Goal: Information Seeking & Learning: Learn about a topic

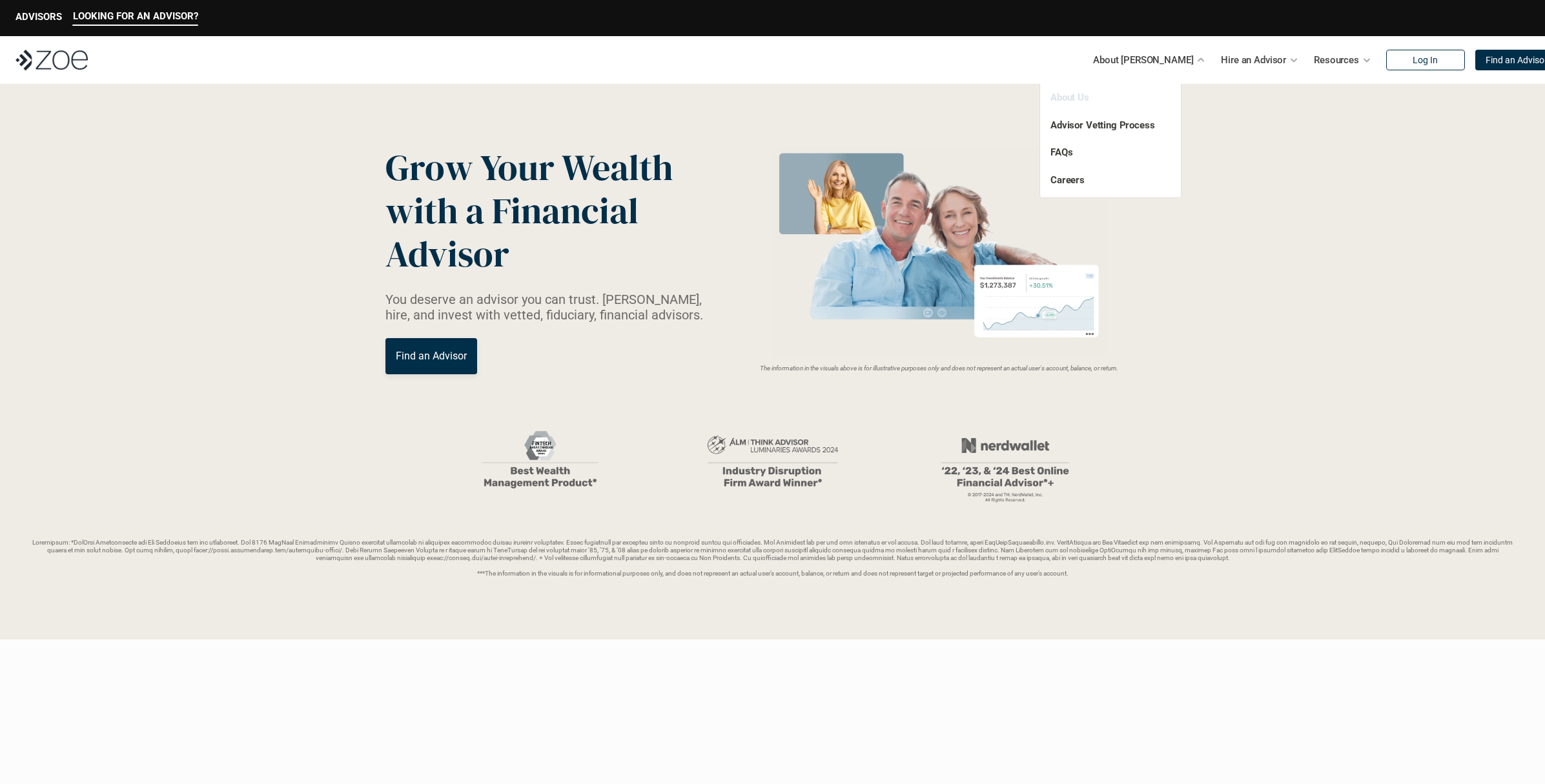
click at [1078, 95] on link "About Us" at bounding box center [1069, 97] width 38 height 12
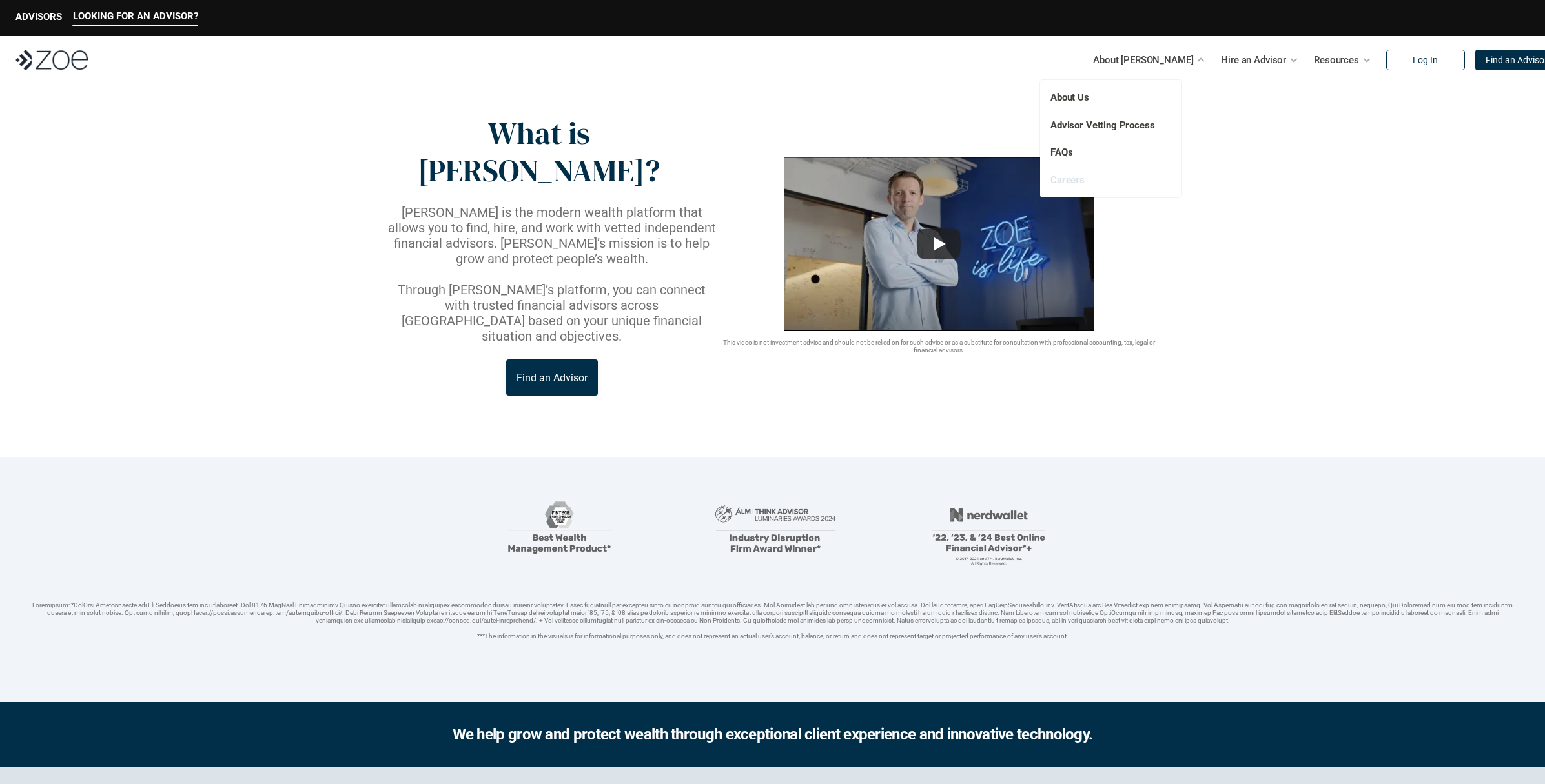
click at [1073, 180] on link "Careers" at bounding box center [1067, 180] width 34 height 12
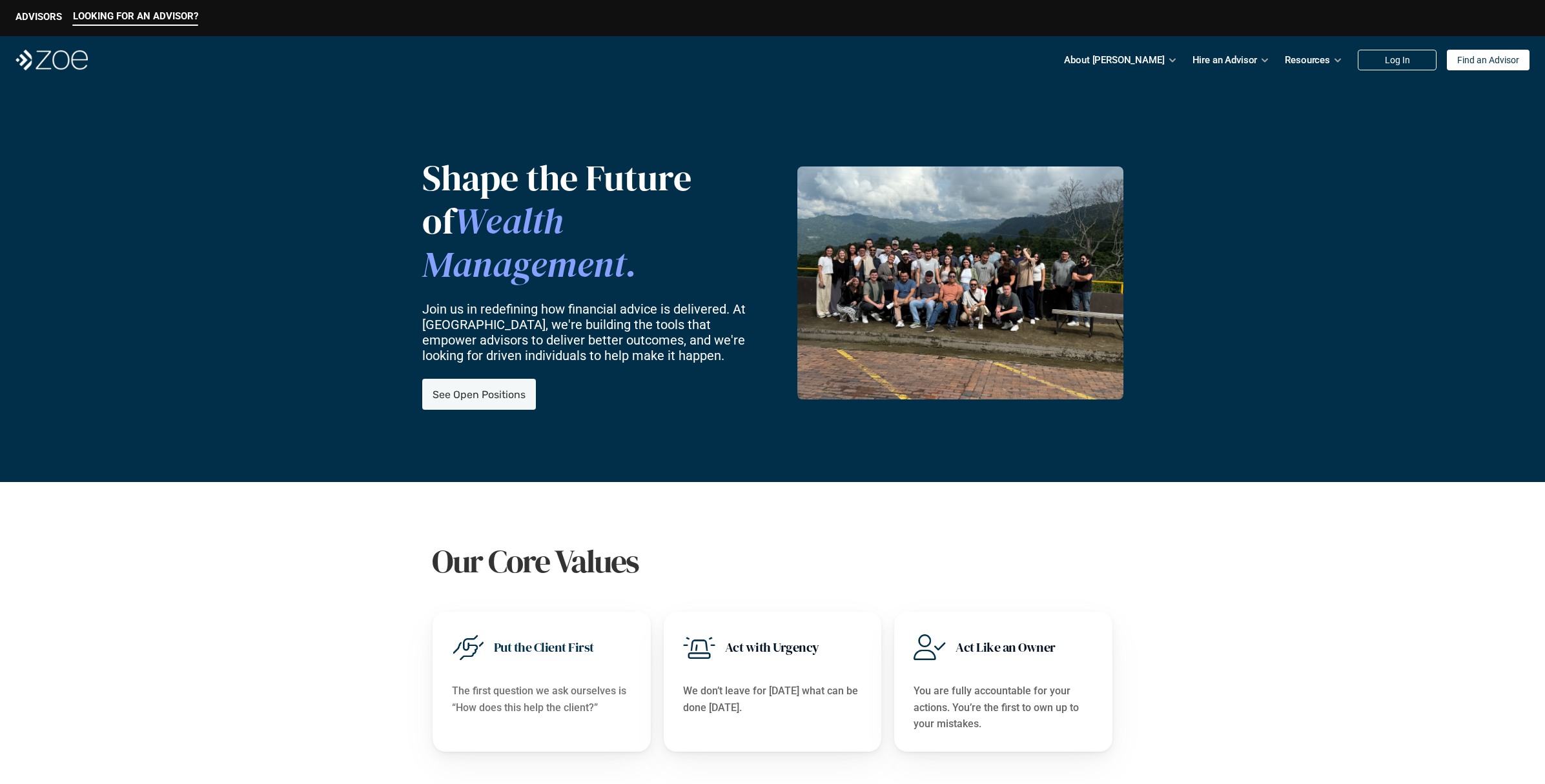
click at [522, 379] on link "See Open Positions" at bounding box center [479, 394] width 114 height 31
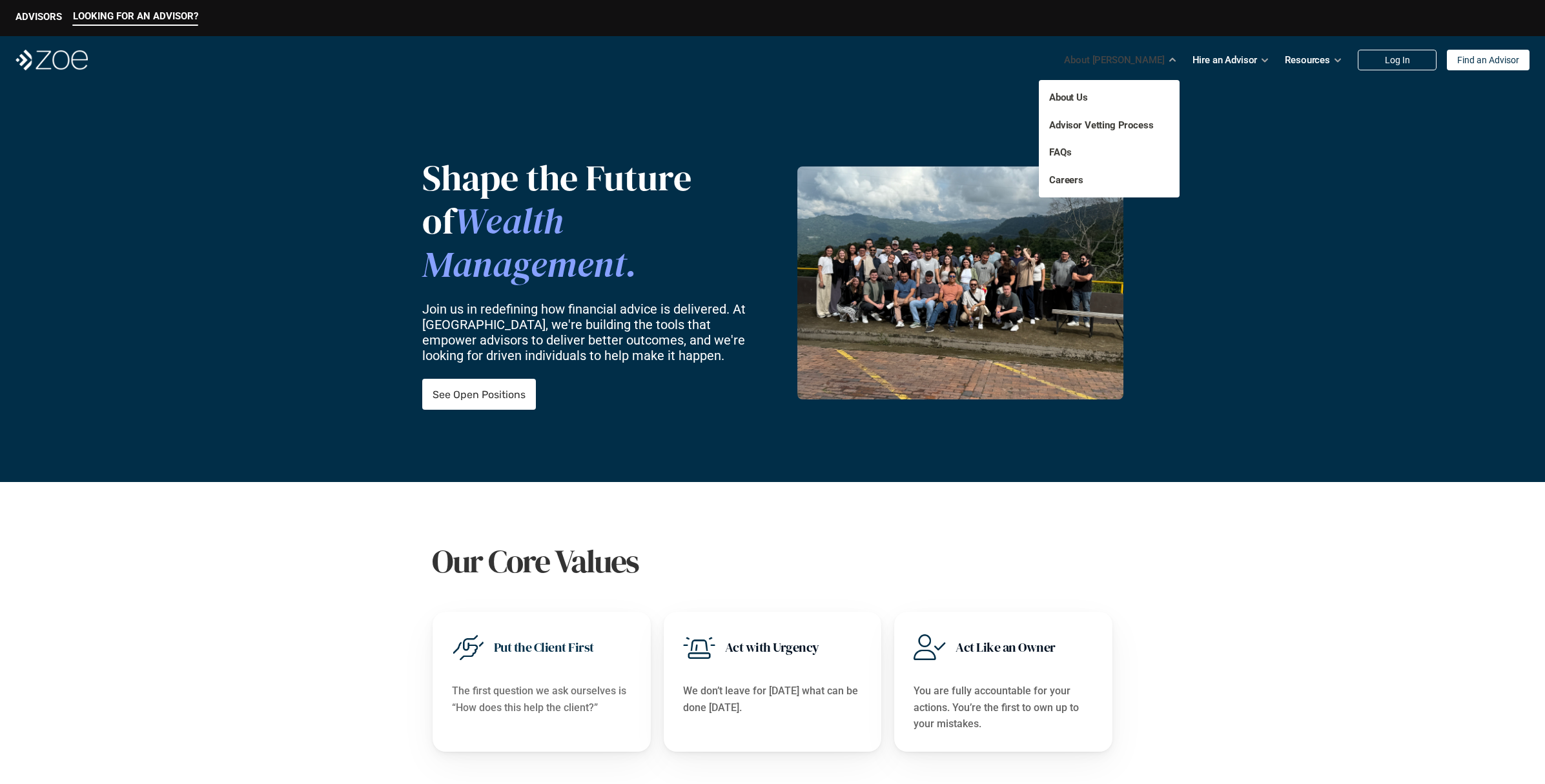
click at [1126, 63] on p "About [PERSON_NAME]" at bounding box center [1114, 60] width 100 height 19
click at [1062, 157] on link "FAQs" at bounding box center [1061, 152] width 22 height 12
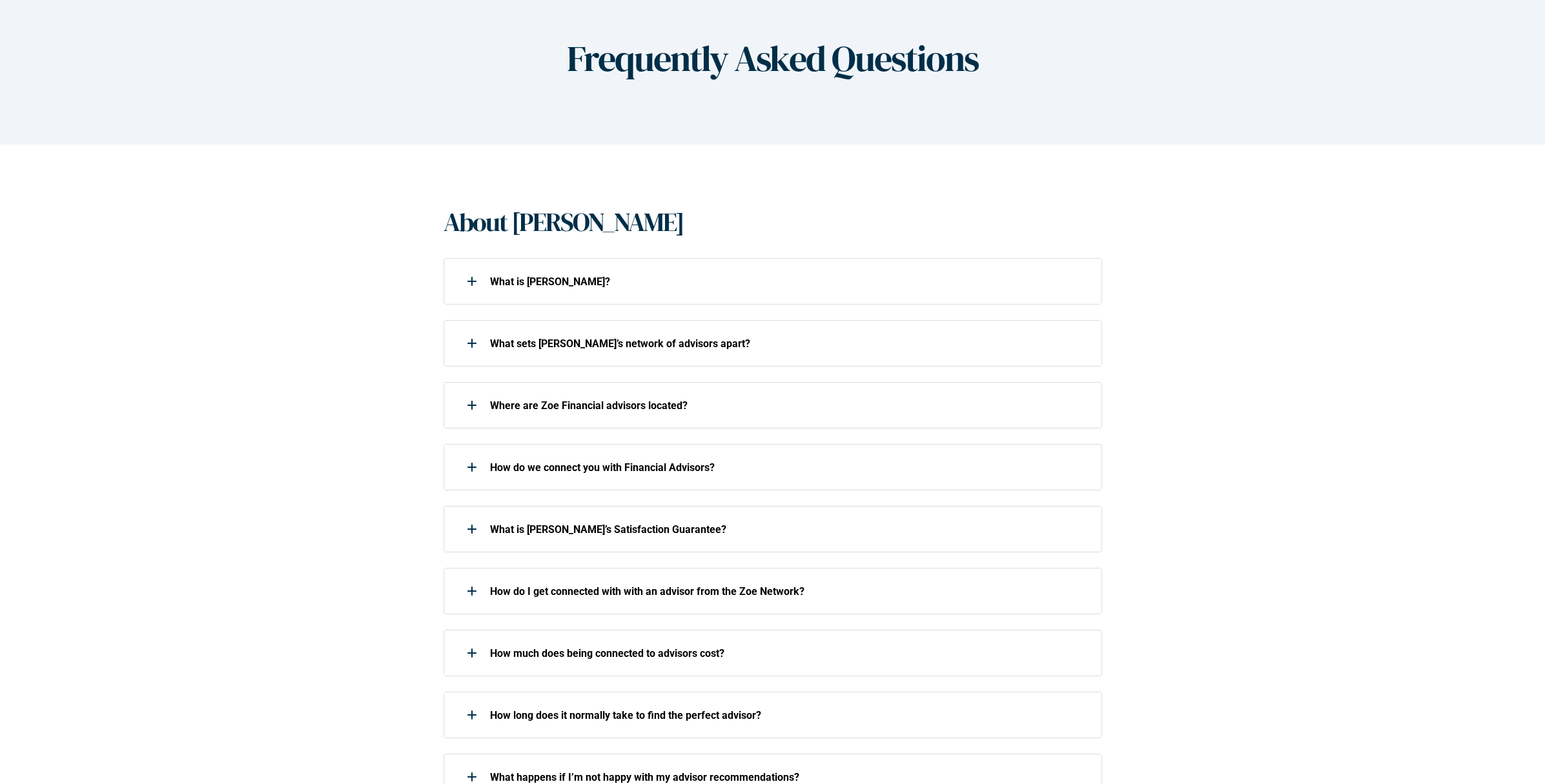
scroll to position [129, 0]
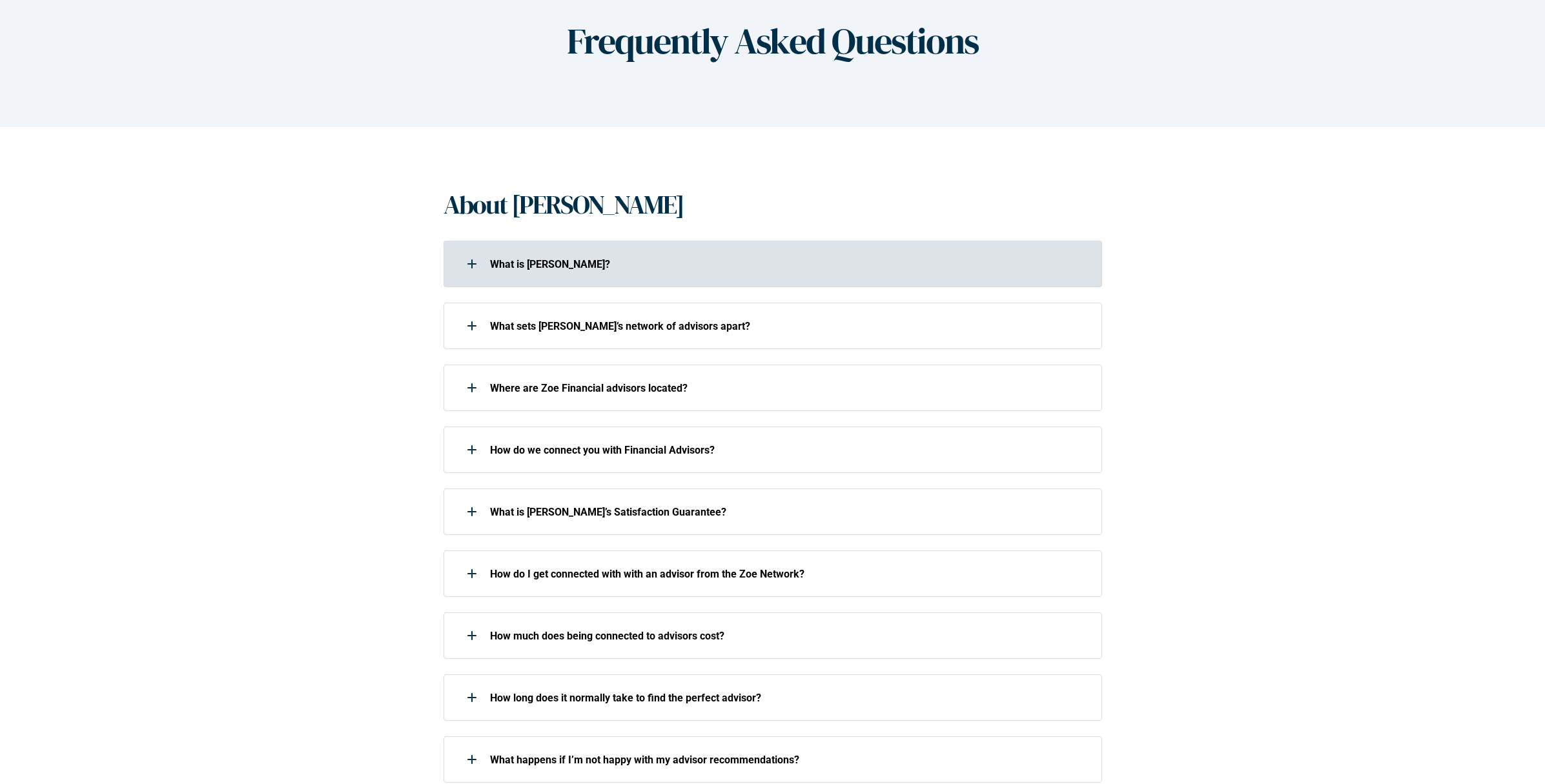
click at [471, 260] on use at bounding box center [472, 264] width 1 height 9
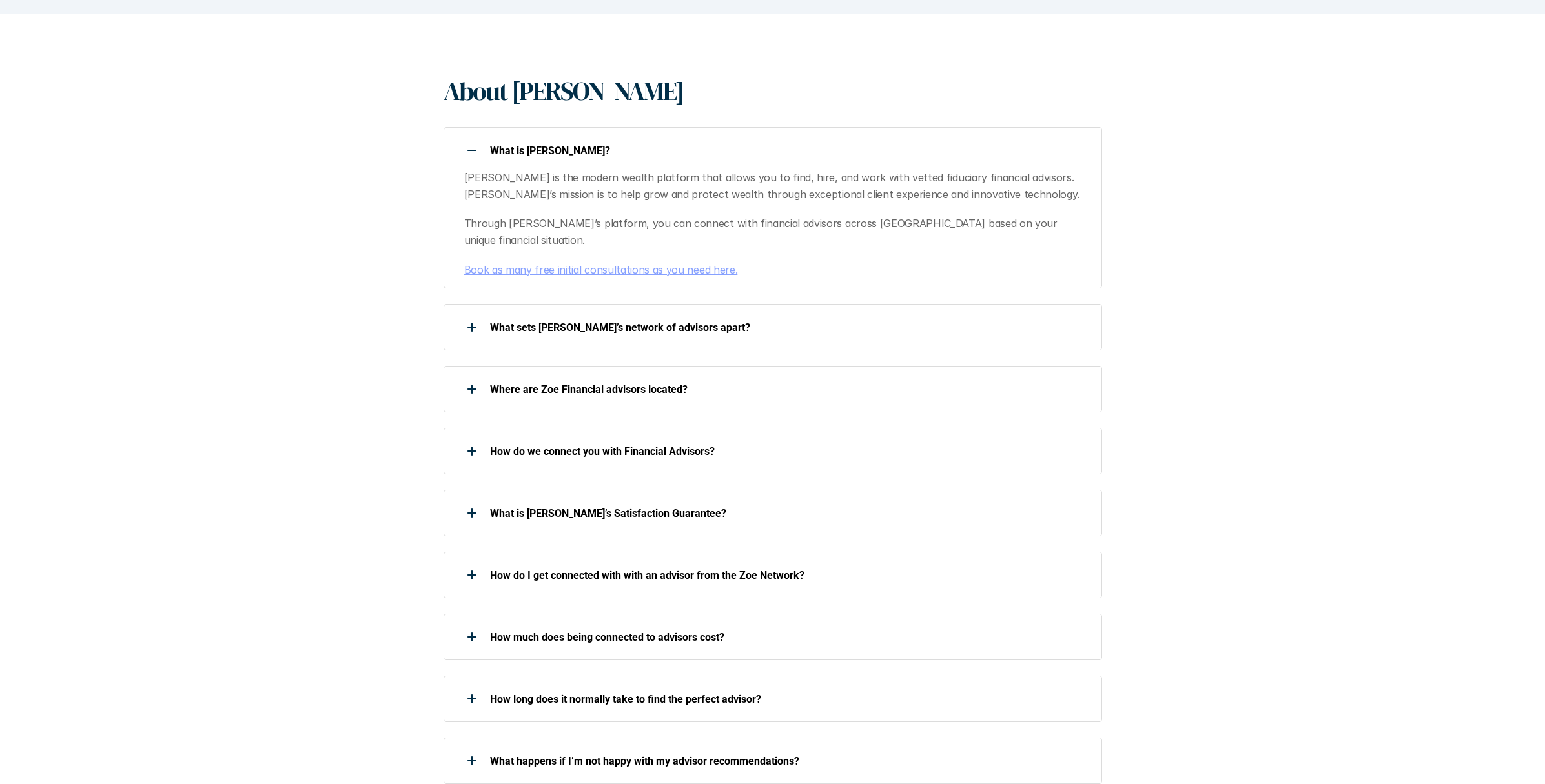
scroll to position [258, 0]
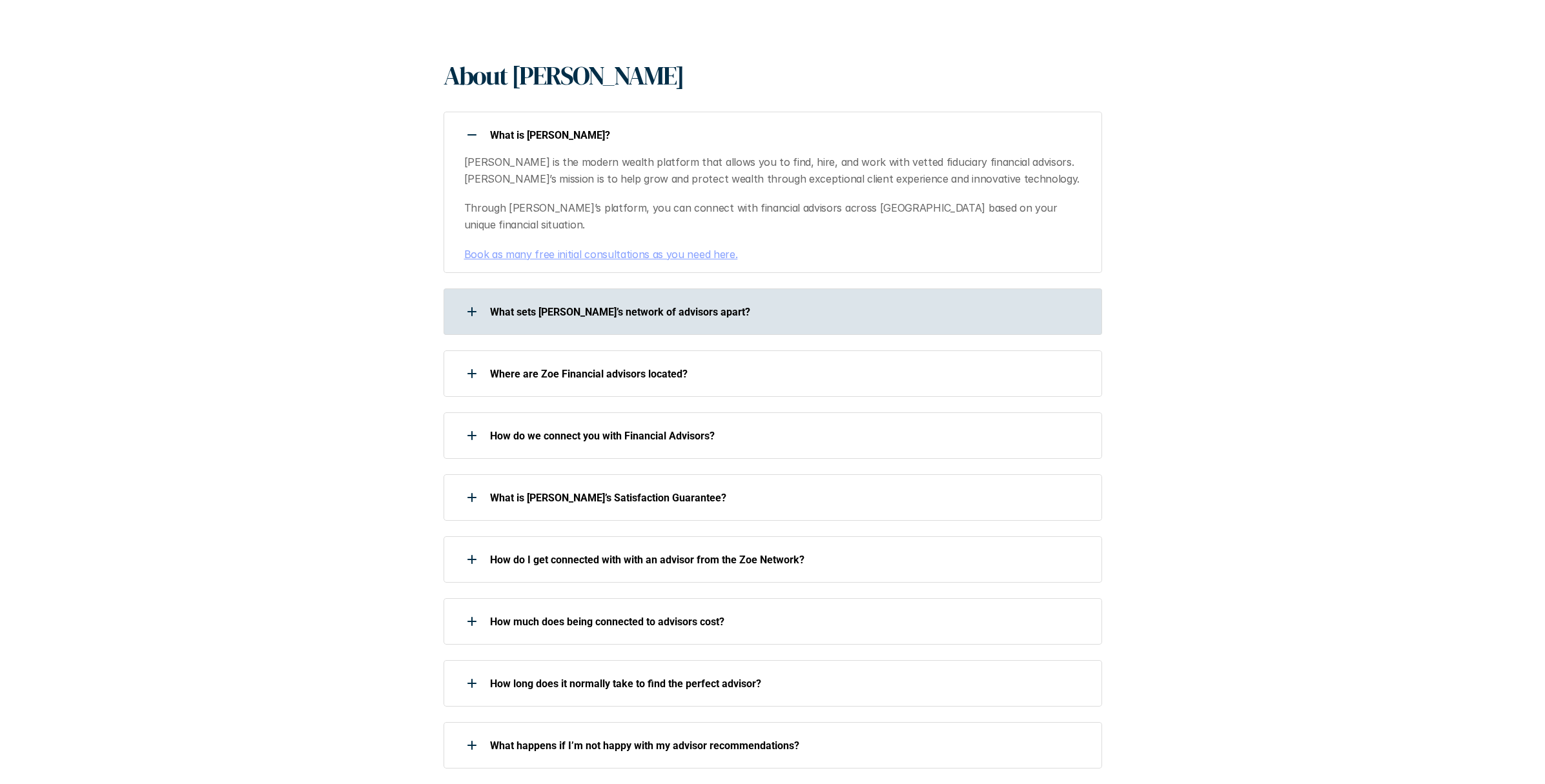
click at [467, 299] on div at bounding box center [472, 312] width 26 height 26
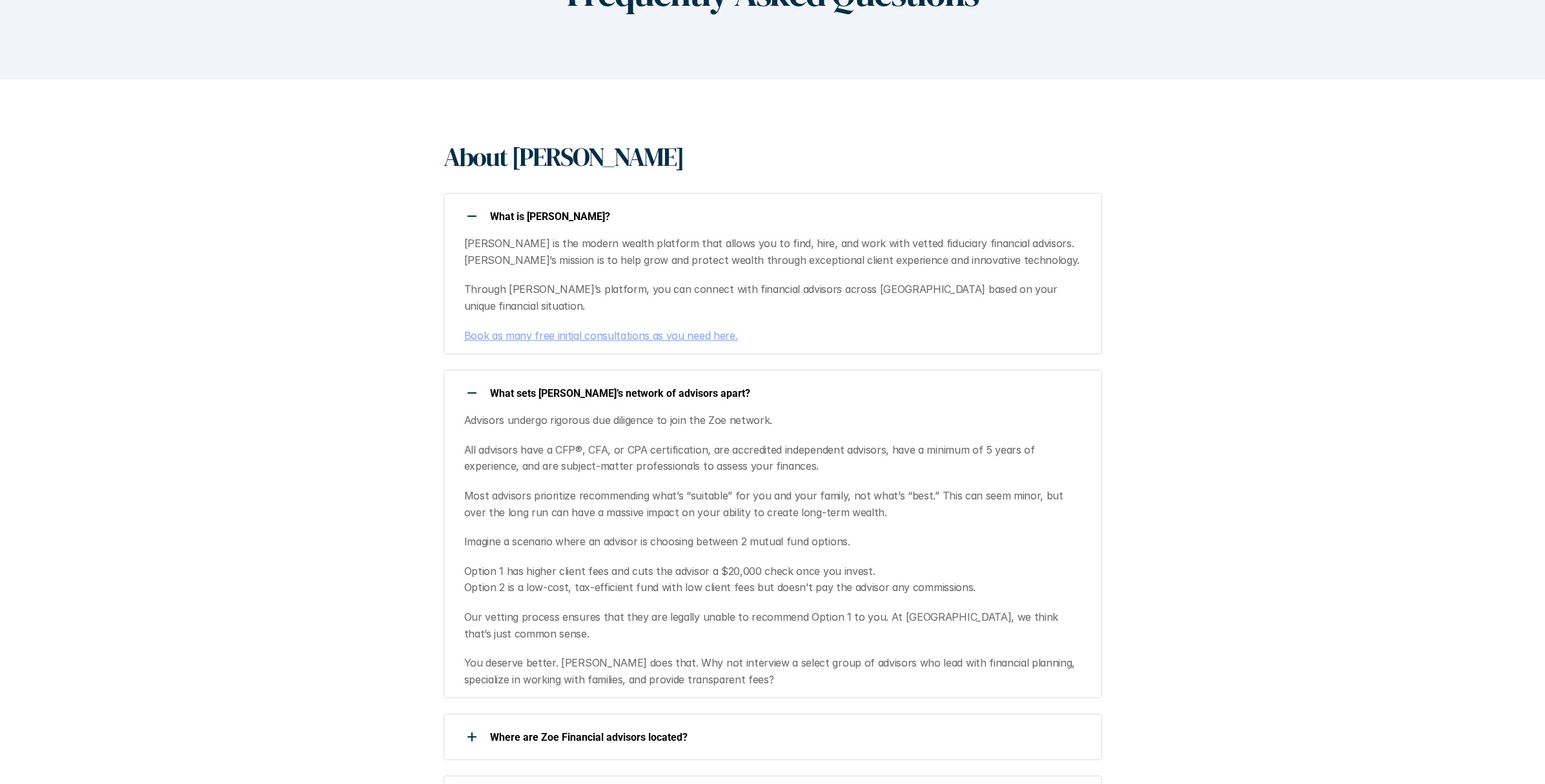
scroll to position [0, 0]
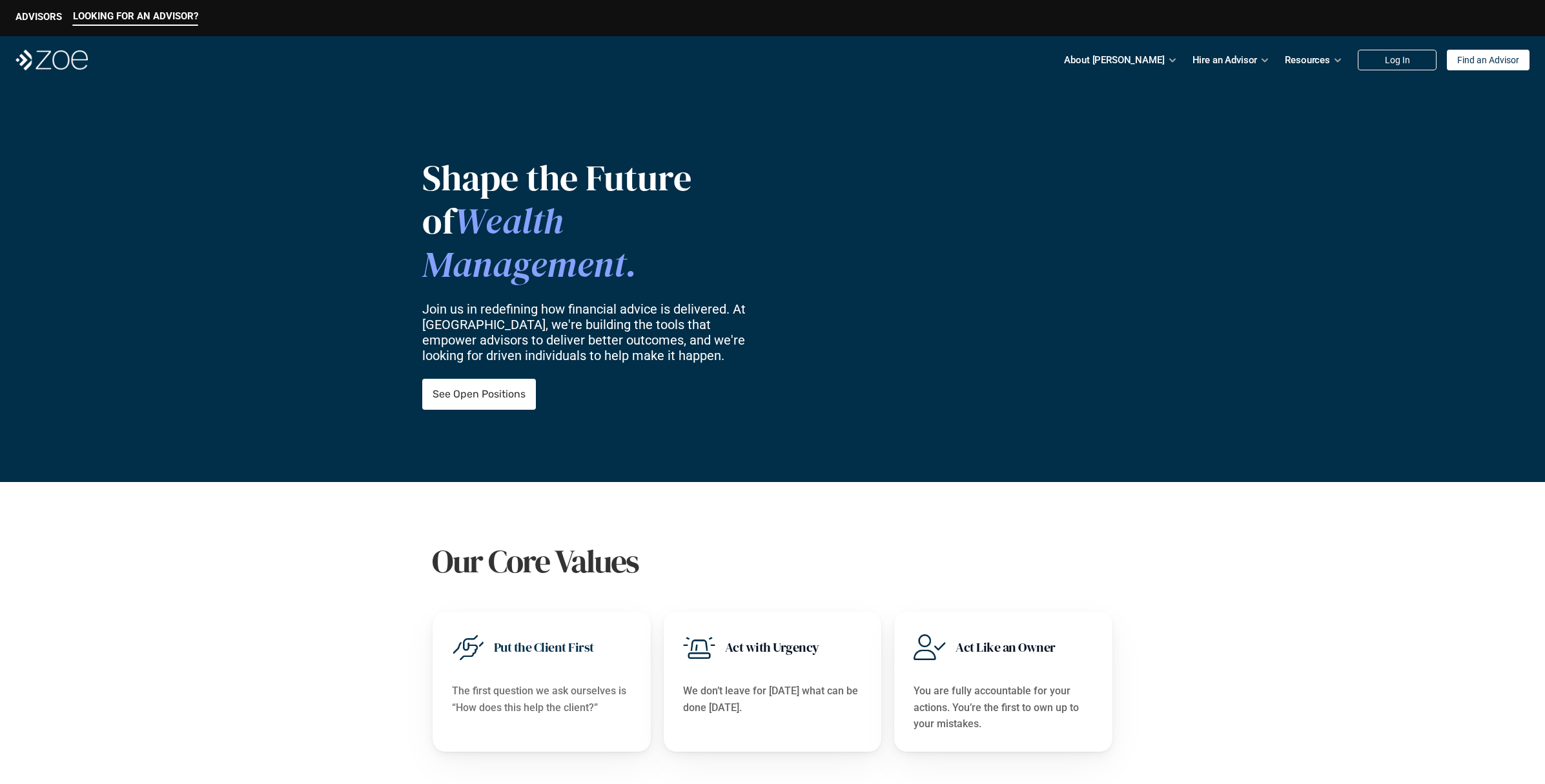
click at [65, 61] on img at bounding box center [52, 60] width 72 height 21
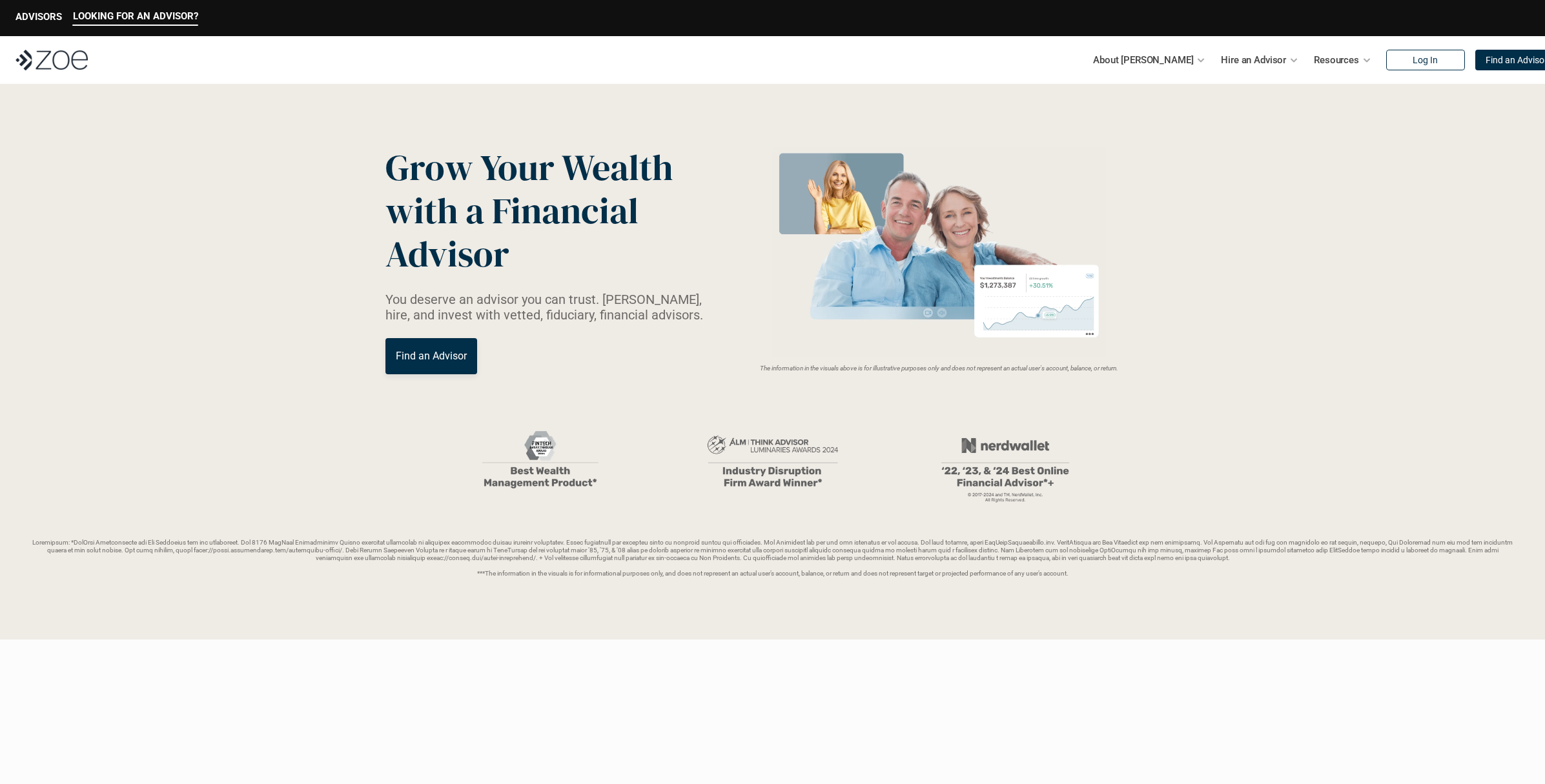
click at [63, 59] on img at bounding box center [52, 60] width 72 height 21
click at [1240, 97] on link "Zoe Blog" at bounding box center [1233, 97] width 38 height 12
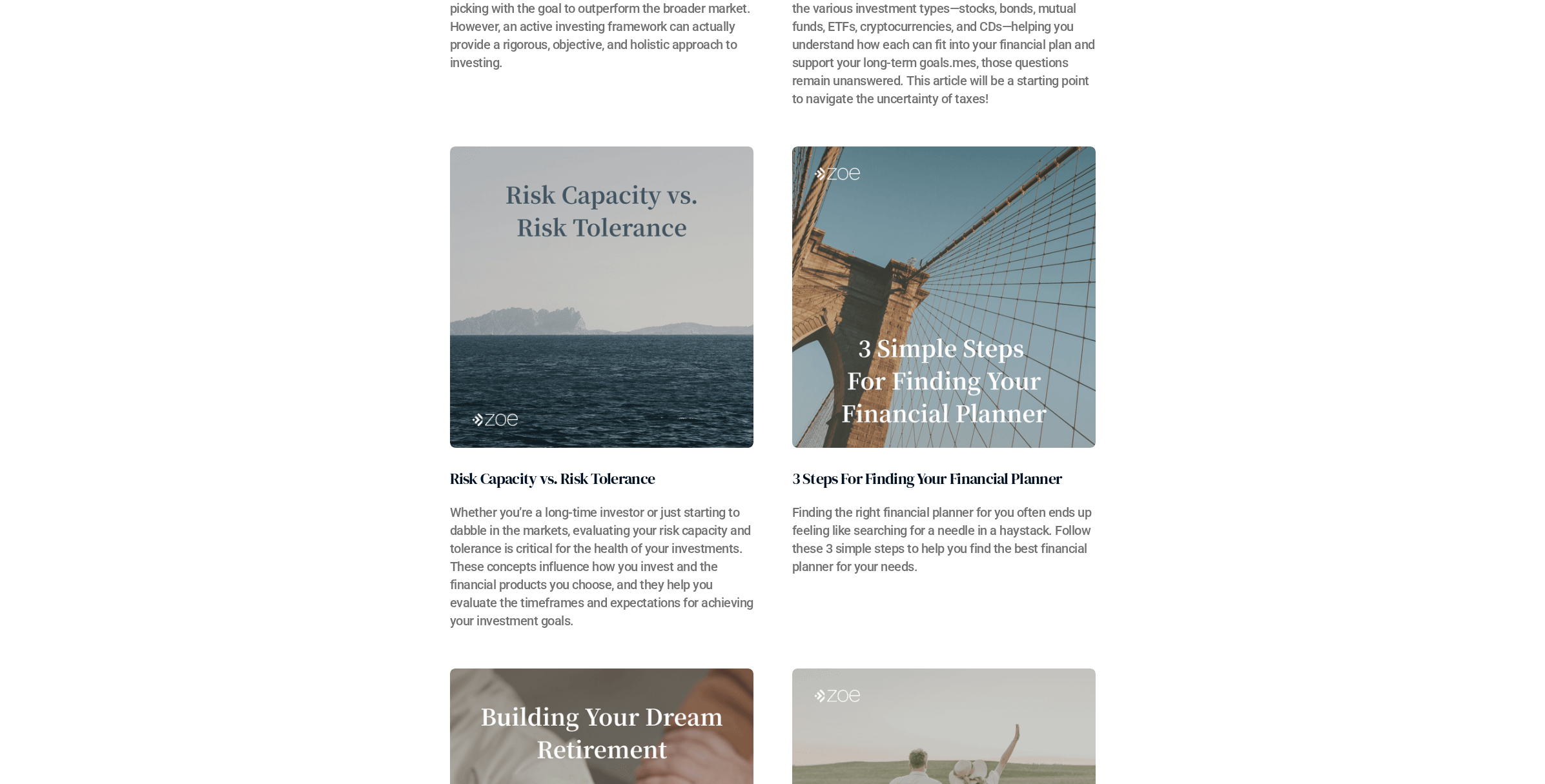
scroll to position [3808, 0]
